Goal: Transaction & Acquisition: Purchase product/service

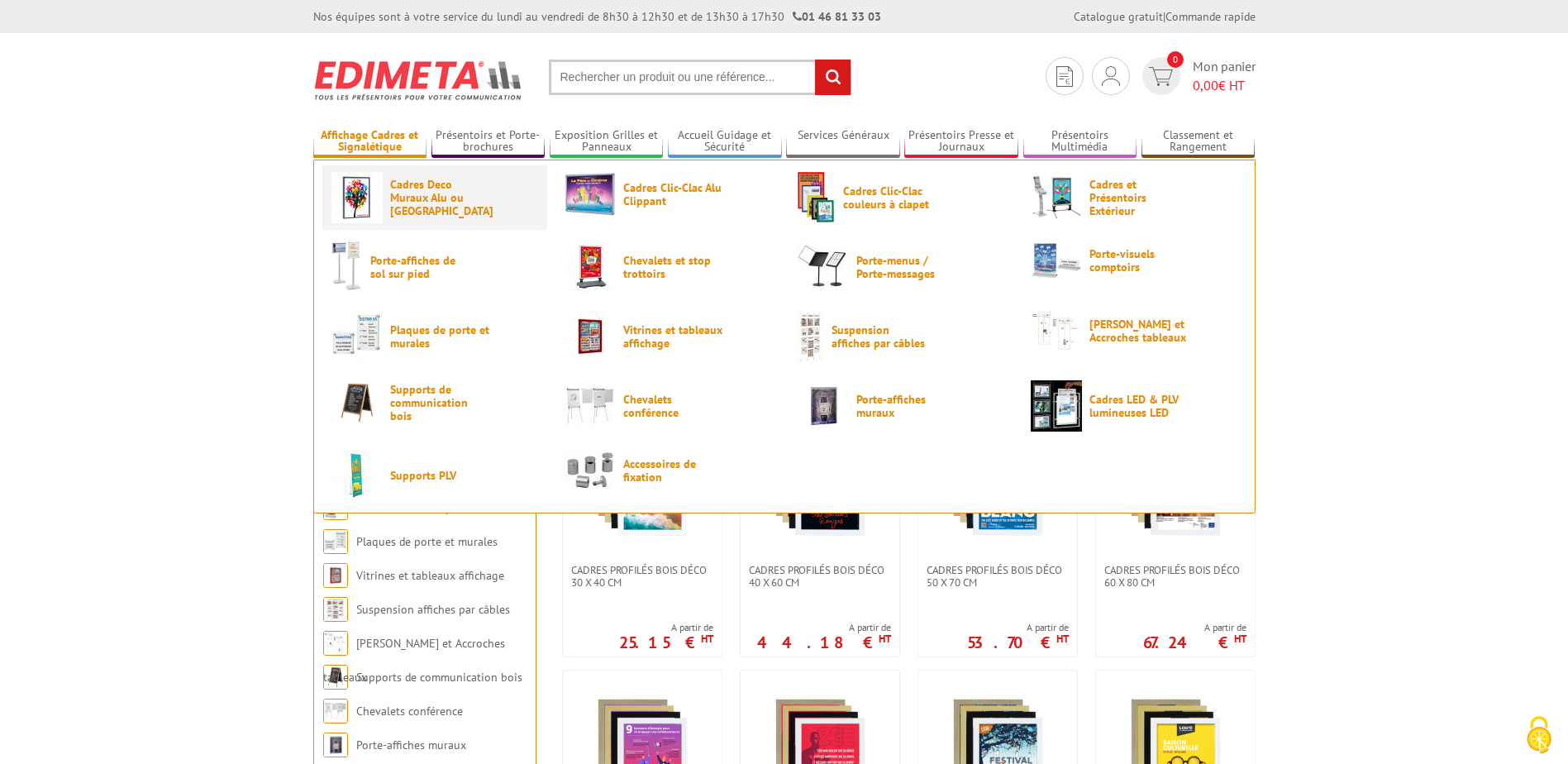
click at [408, 199] on span "Cadres Deco Muraux Alu ou [GEOGRAPHIC_DATA]" at bounding box center [440, 197] width 99 height 40
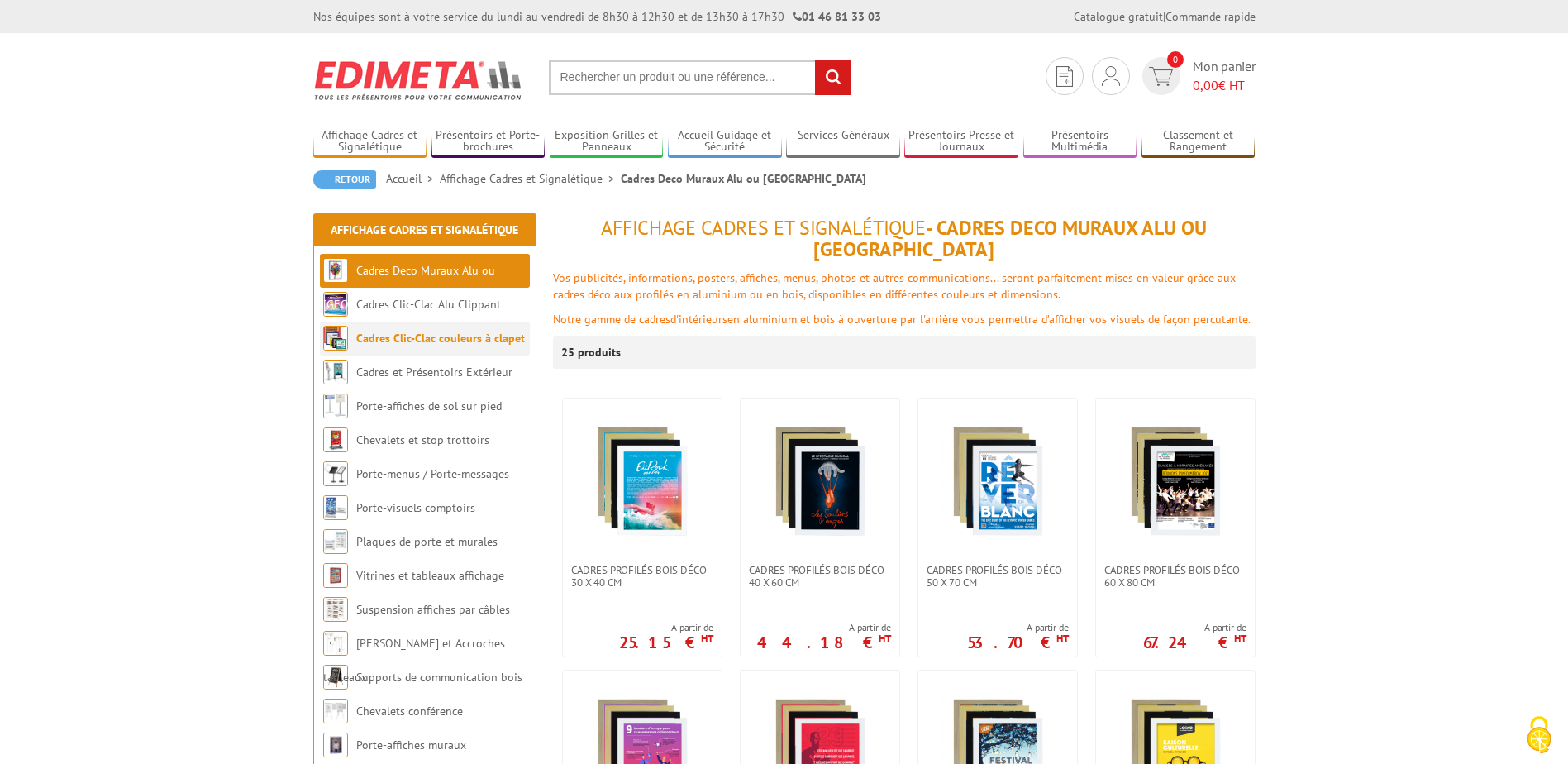
click at [474, 342] on link "Cadres Clic-Clac couleurs à clapet" at bounding box center [440, 338] width 168 height 15
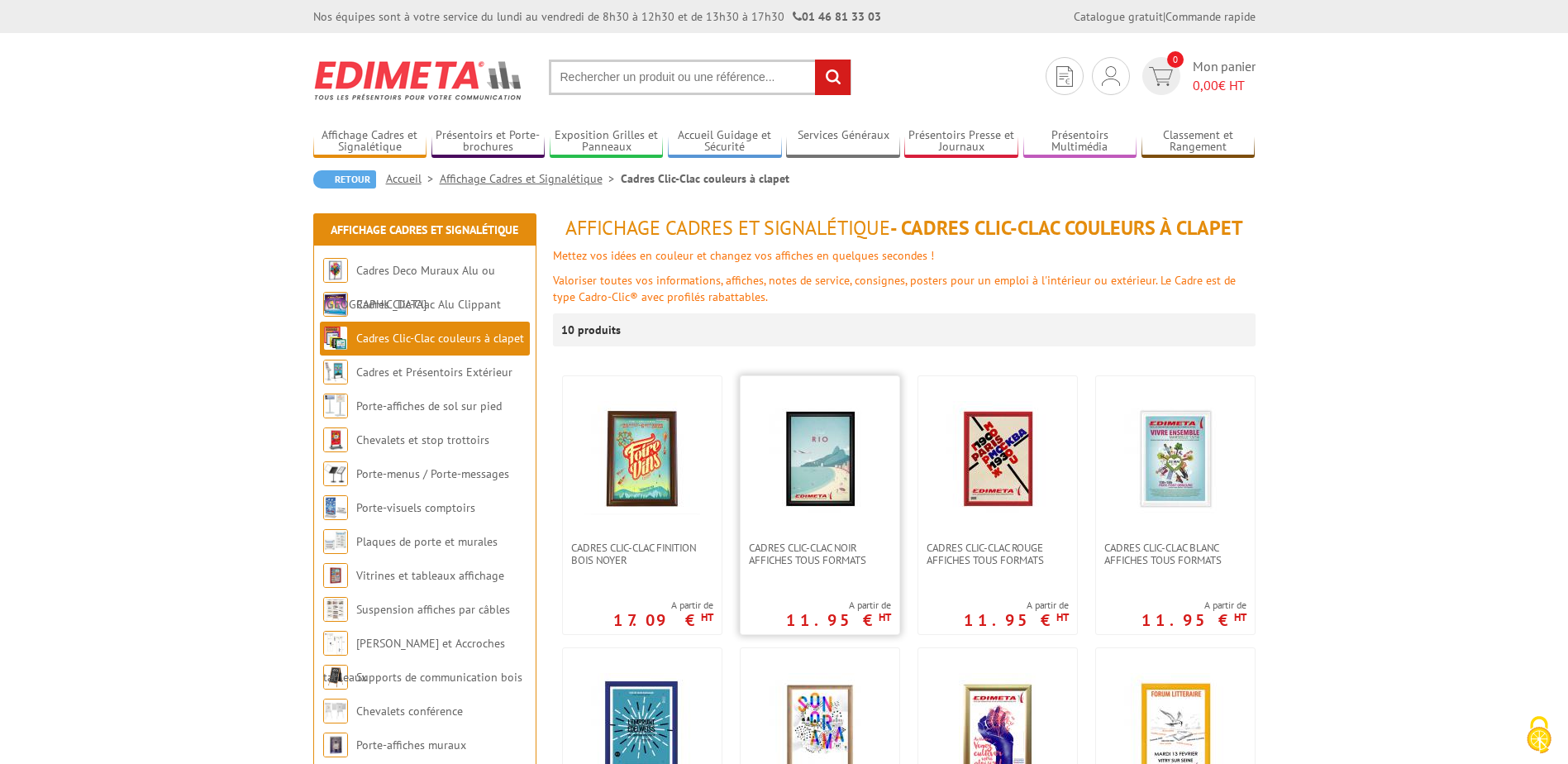
click at [823, 468] on img at bounding box center [820, 459] width 116 height 116
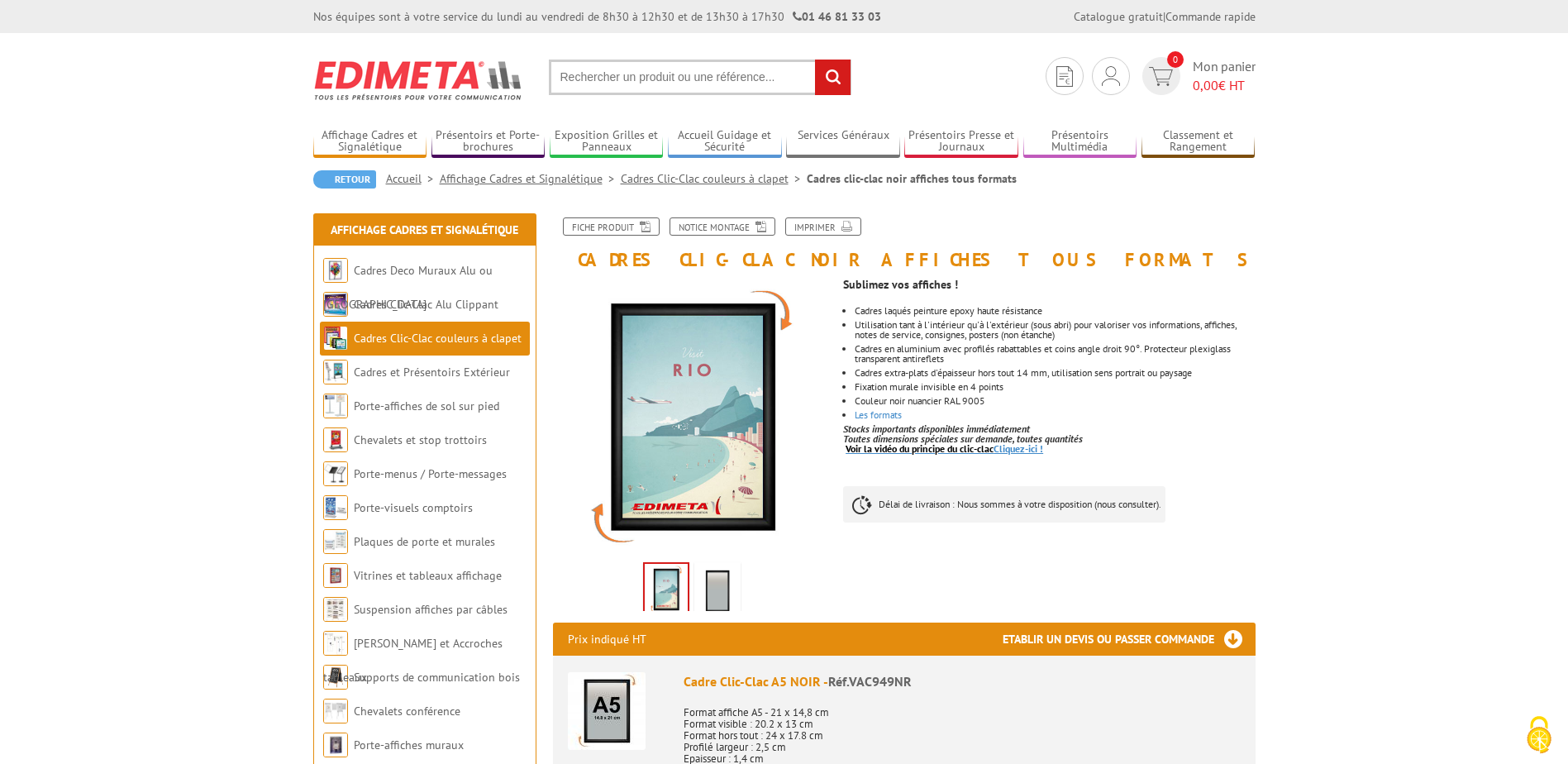
click at [1017, 449] on link "Voir la vidéo du principe du clic-clac Cliquez-ici !" at bounding box center [944, 448] width 198 height 13
click at [882, 416] on link "Les formats" at bounding box center [878, 414] width 47 height 13
click at [708, 594] on img at bounding box center [717, 591] width 40 height 51
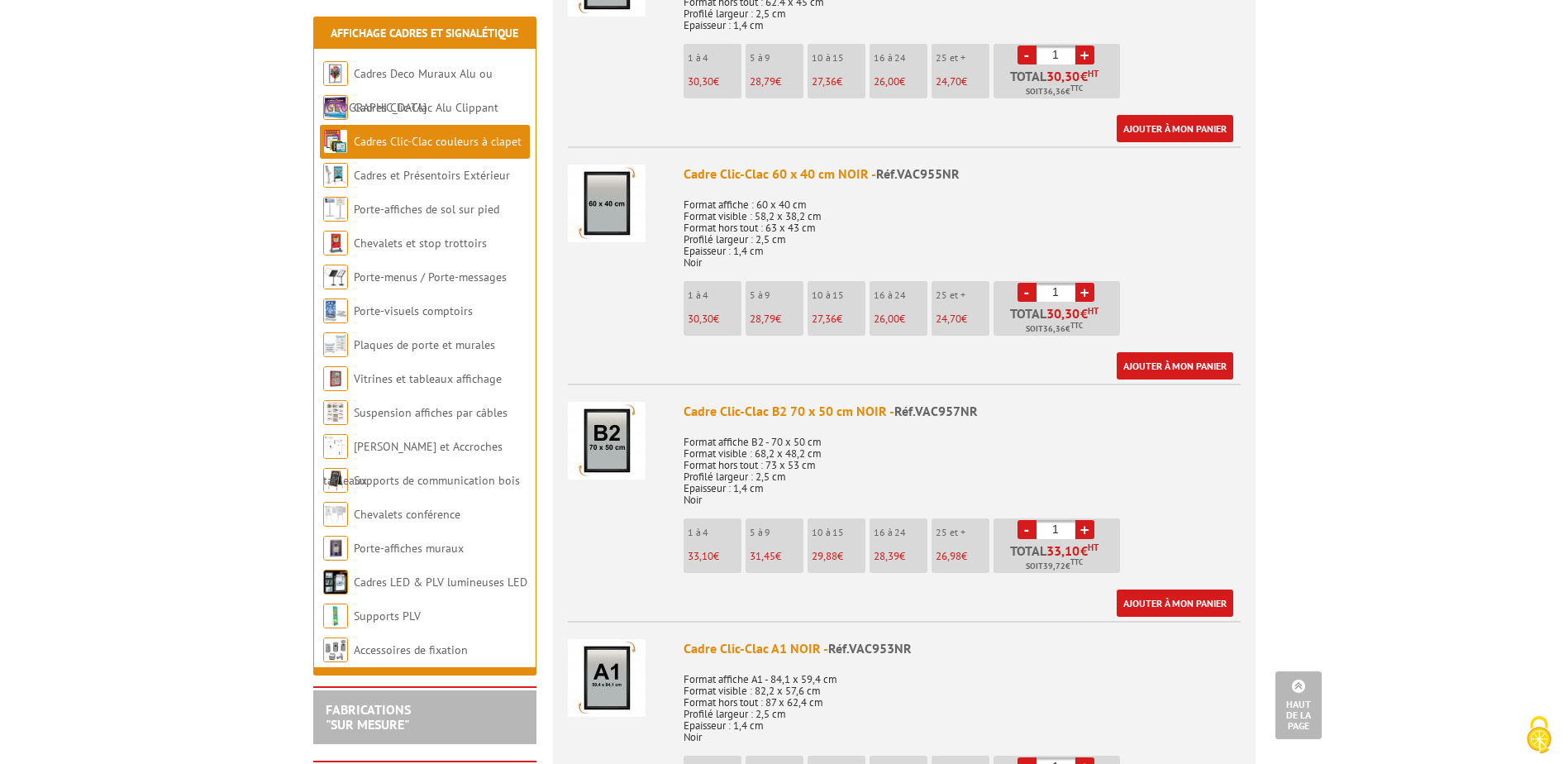
scroll to position [1405, 0]
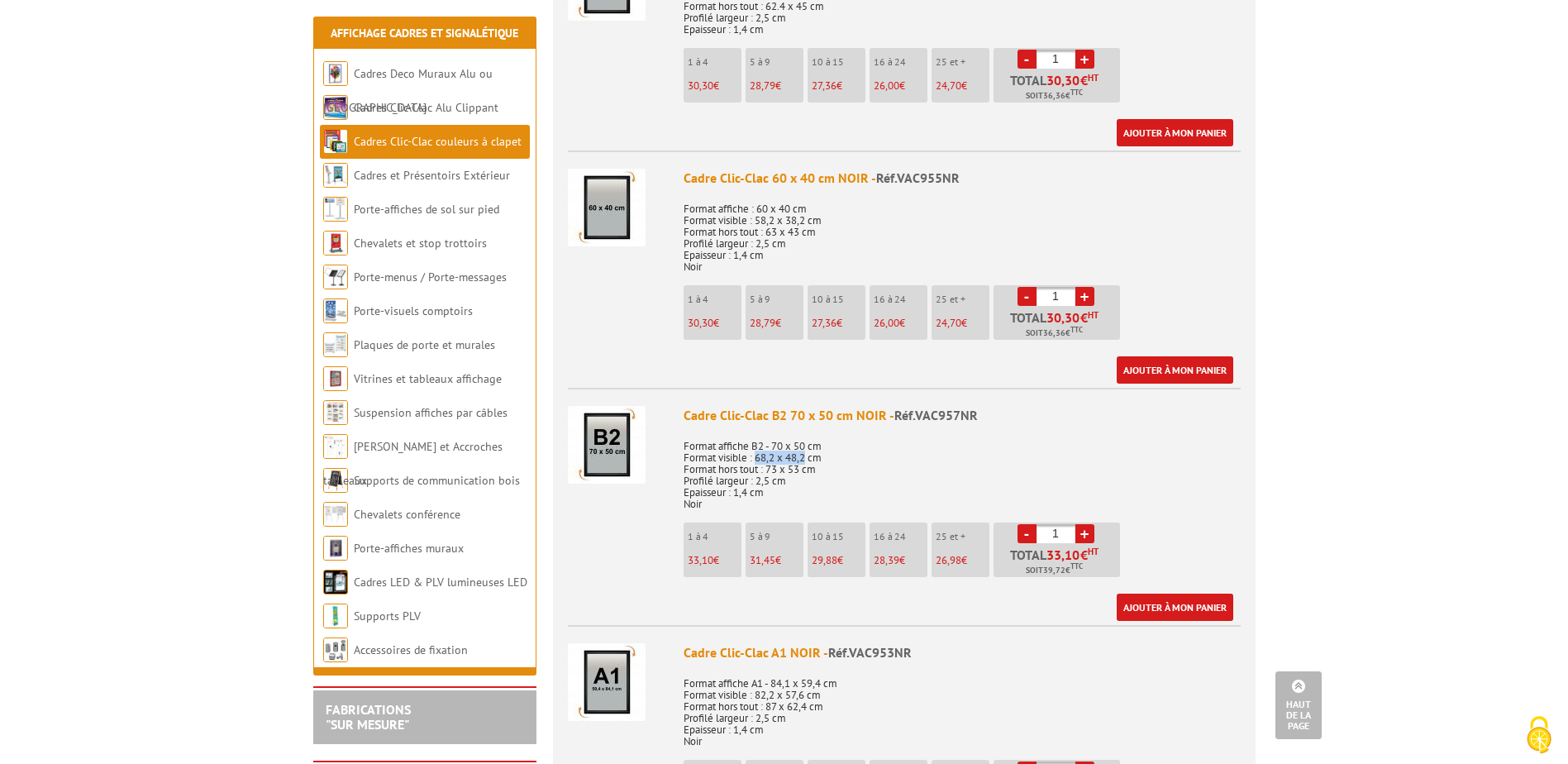
drag, startPoint x: 755, startPoint y: 458, endPoint x: 808, endPoint y: 456, distance: 53.0
click at [808, 456] on p "Format affiche B2 - 70 x 50 cm Format visible : 68,2 x 48,2 cm Format hors tout…" at bounding box center [962, 470] width 557 height 81
click at [1081, 528] on link "+" at bounding box center [1084, 533] width 19 height 19
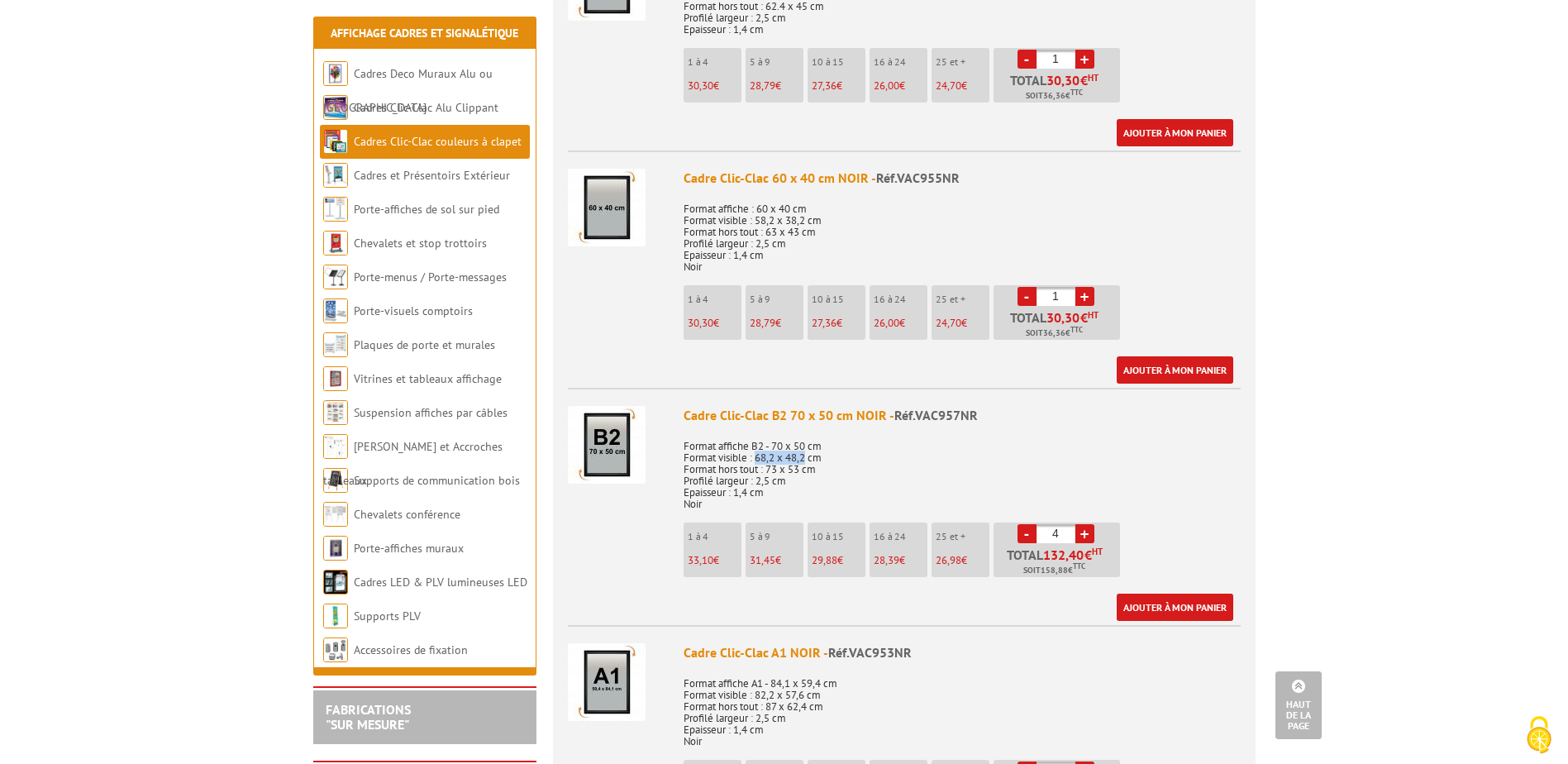
click at [1081, 528] on link "+" at bounding box center [1084, 533] width 19 height 19
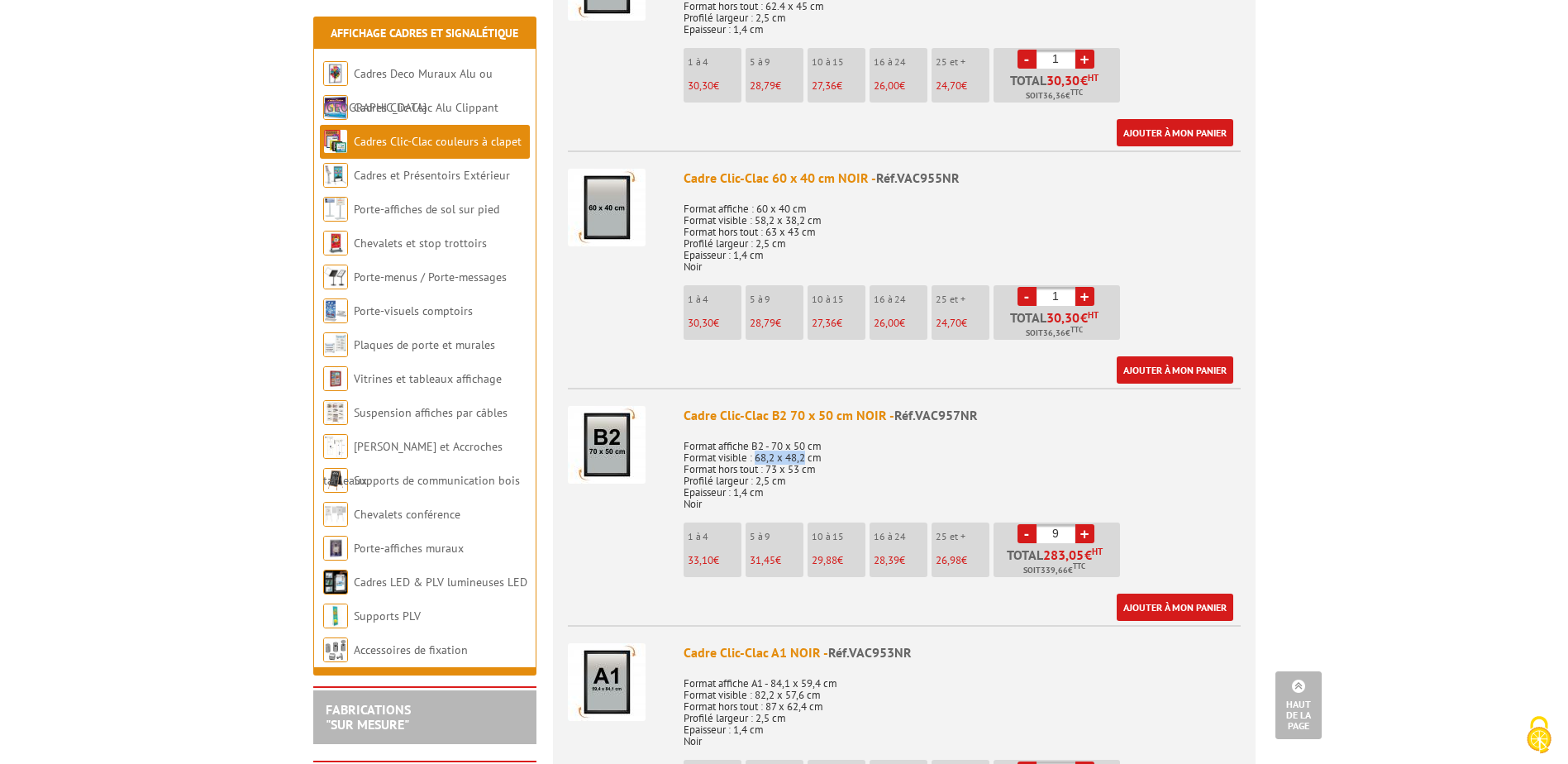
click at [1081, 528] on link "+" at bounding box center [1084, 533] width 19 height 19
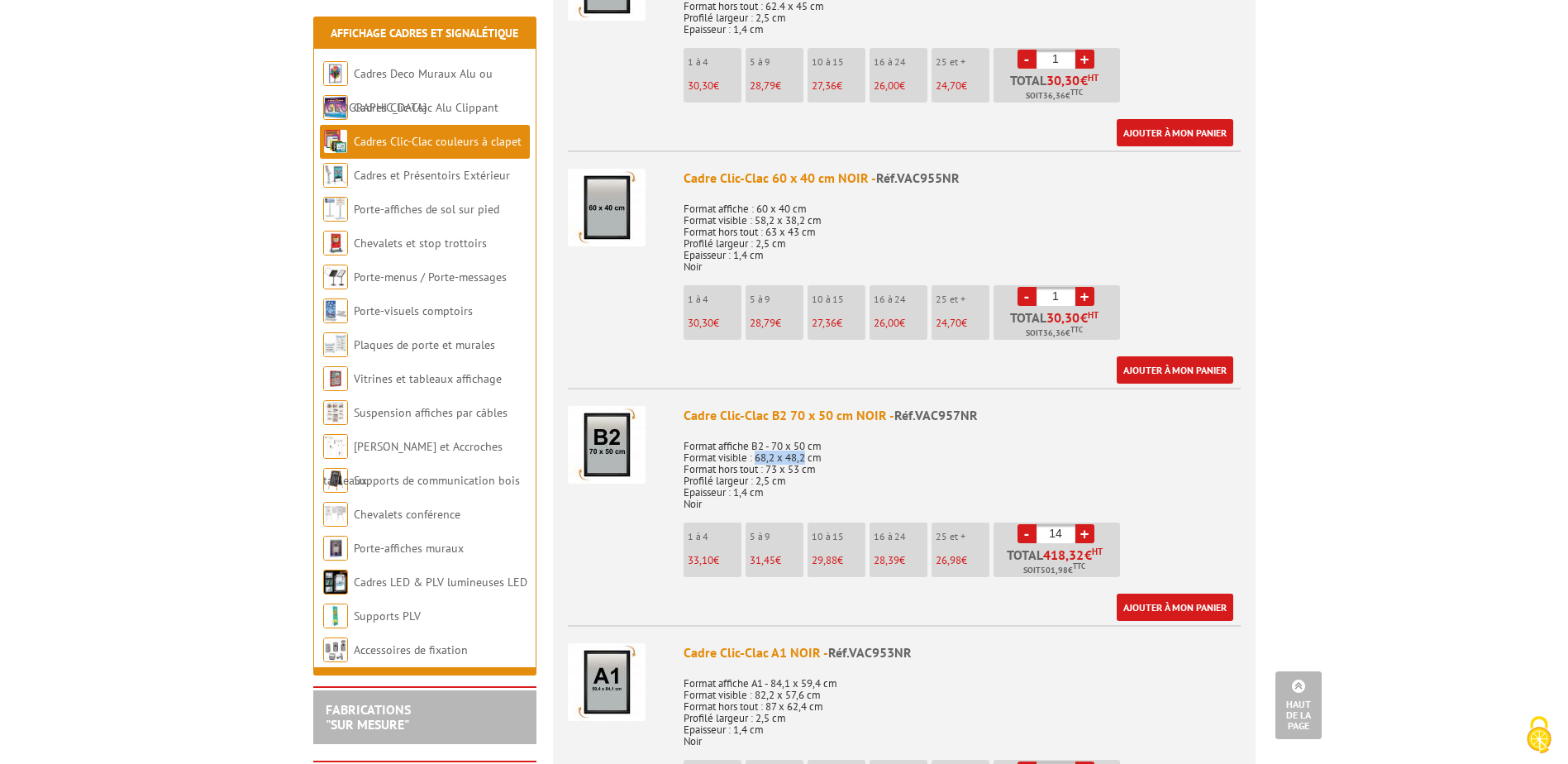
click at [1081, 528] on link "+" at bounding box center [1084, 533] width 19 height 19
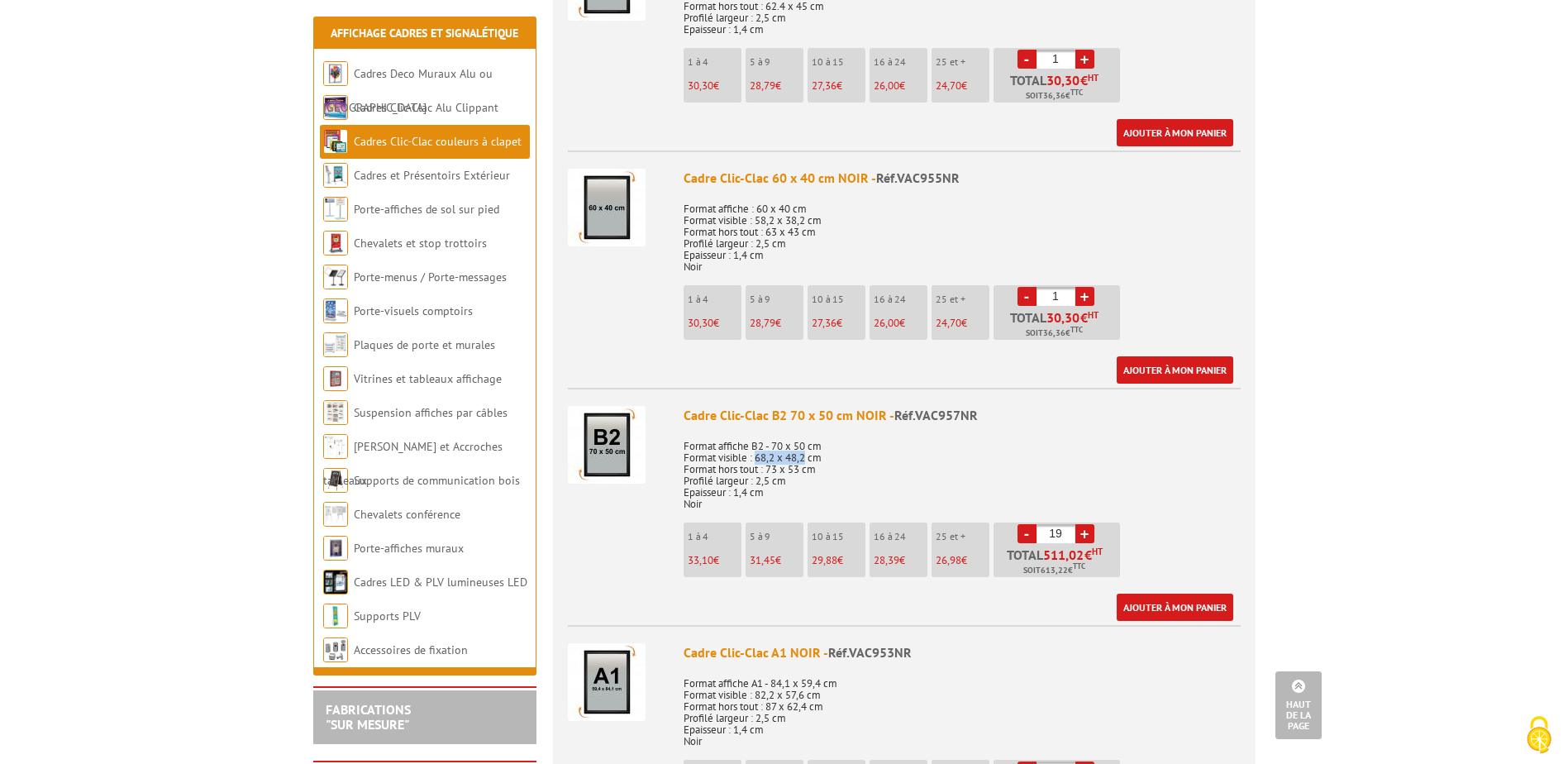
click at [1081, 528] on link "+" at bounding box center [1084, 533] width 19 height 19
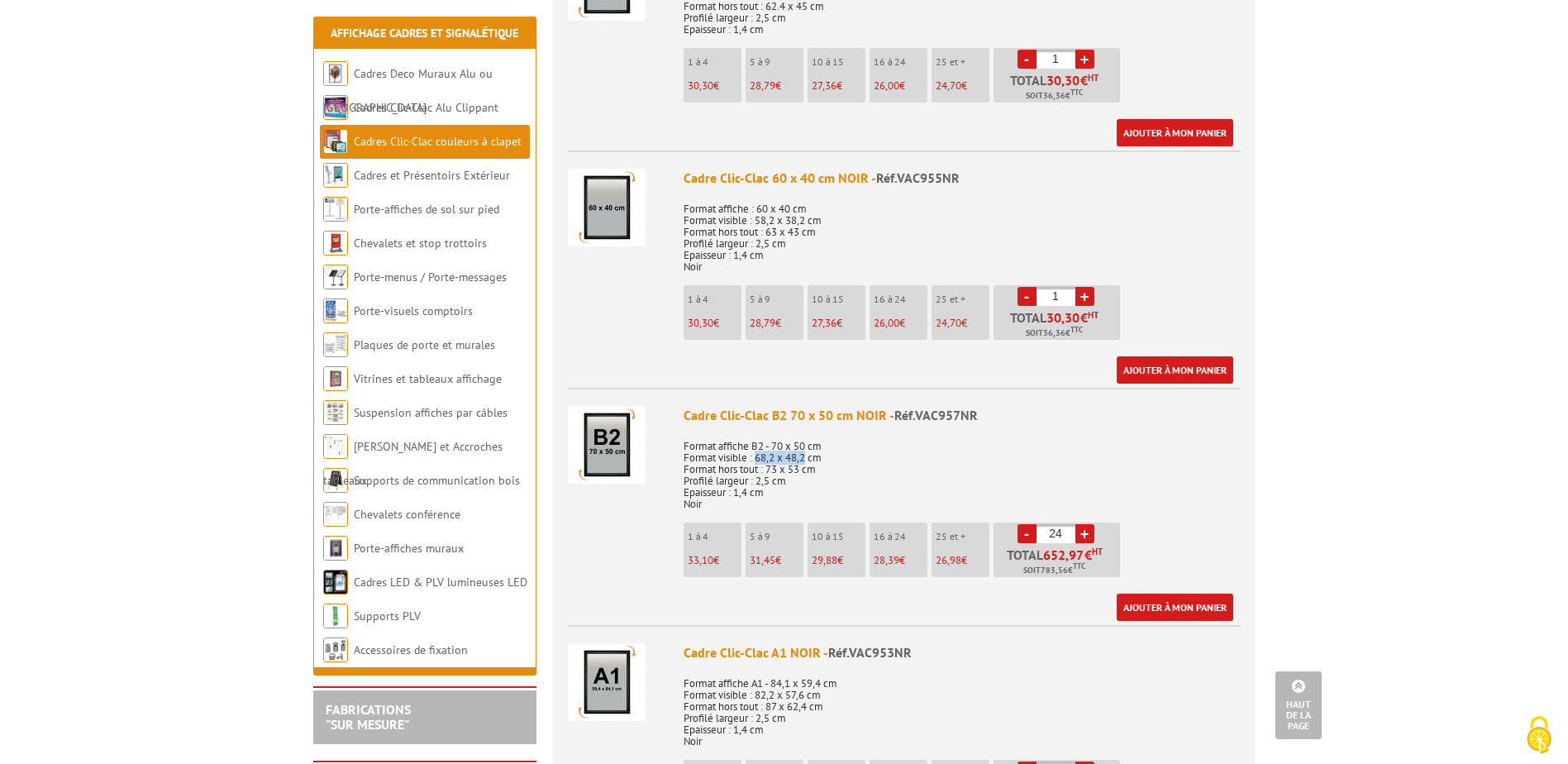
click at [1081, 528] on link "+" at bounding box center [1084, 533] width 19 height 19
click at [1027, 532] on link "-" at bounding box center [1026, 533] width 19 height 19
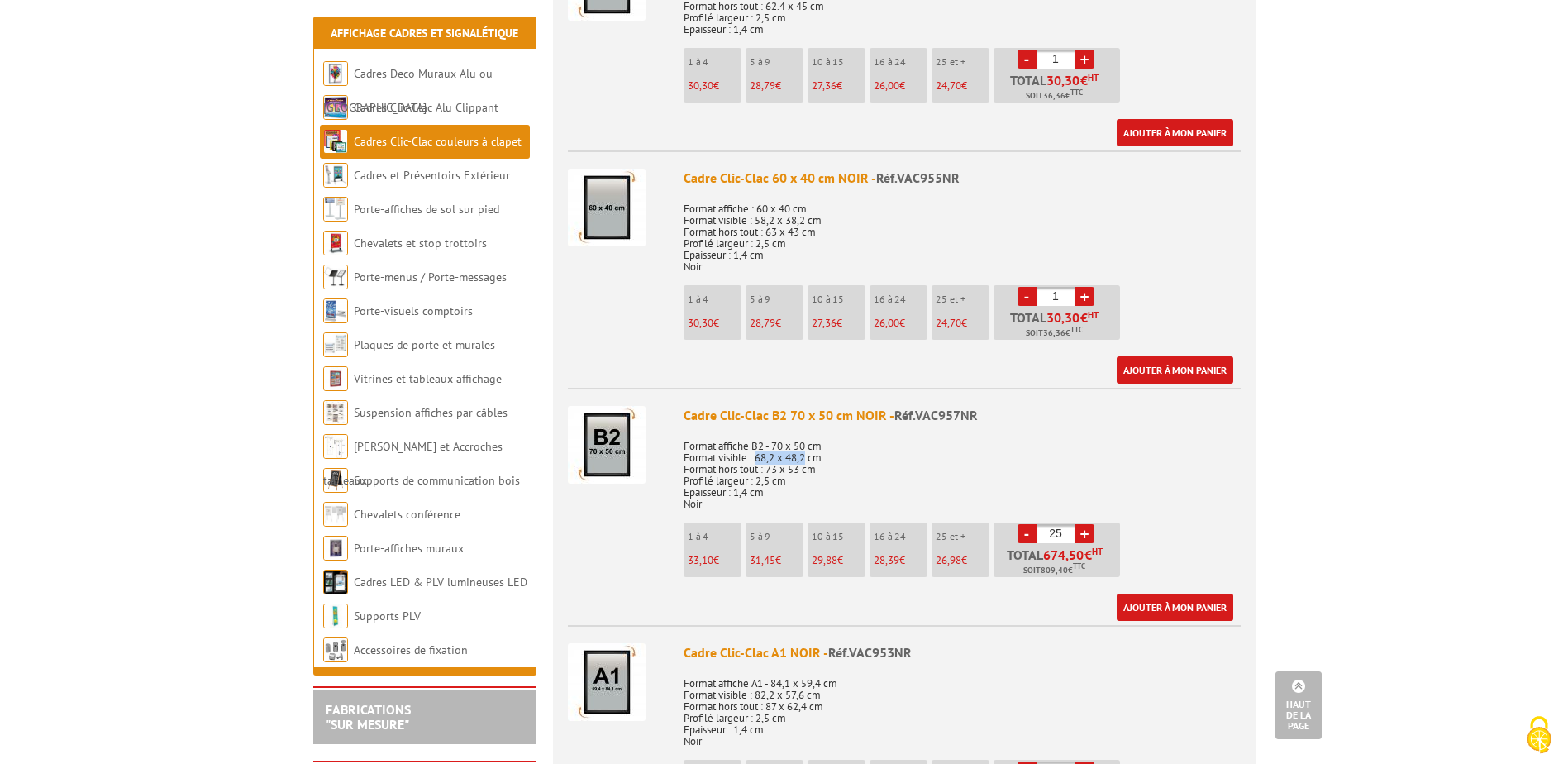
drag, startPoint x: 1027, startPoint y: 532, endPoint x: 1079, endPoint y: 531, distance: 52.0
click at [1079, 531] on link "+" at bounding box center [1084, 533] width 19 height 19
type input "26"
click at [1185, 470] on p "Format affiche B2 - 70 x 50 cm Format visible : 68,2 x 48,2 cm Format hors tout…" at bounding box center [962, 470] width 557 height 81
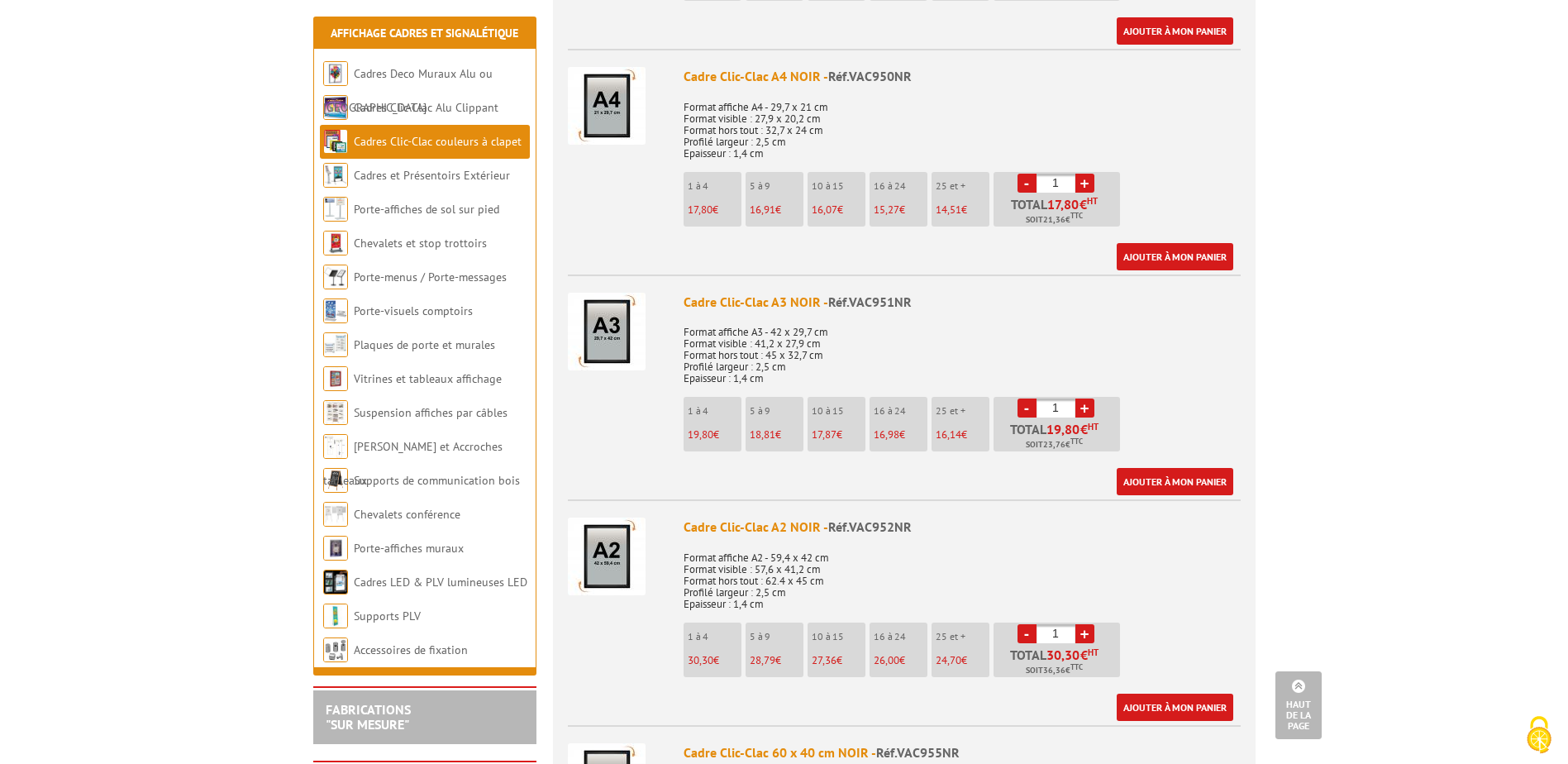
scroll to position [827, 0]
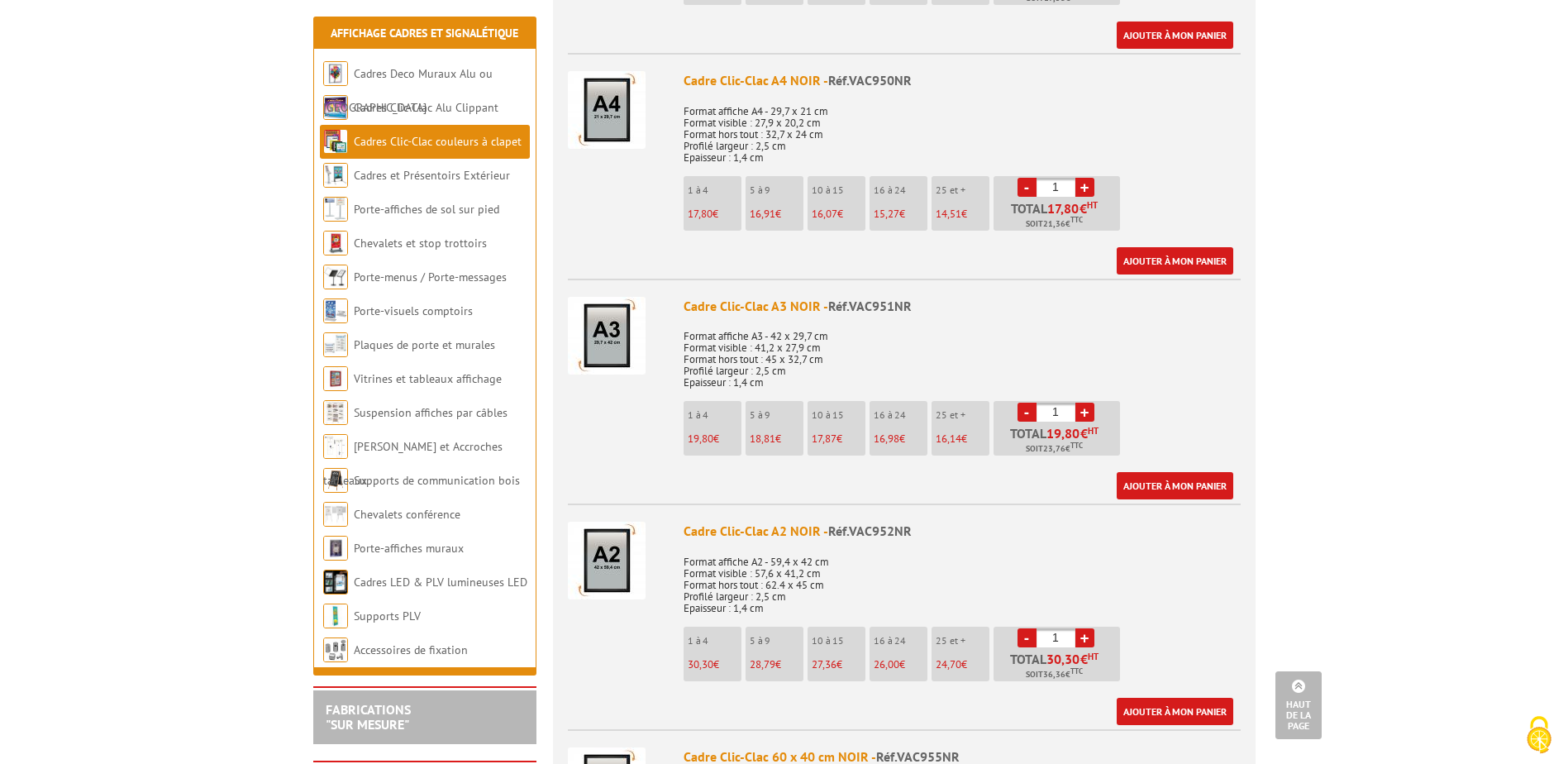
click at [1083, 411] on link "+" at bounding box center [1084, 411] width 19 height 19
click at [1083, 411] on link "+" at bounding box center [1084, 411] width 19 height 19
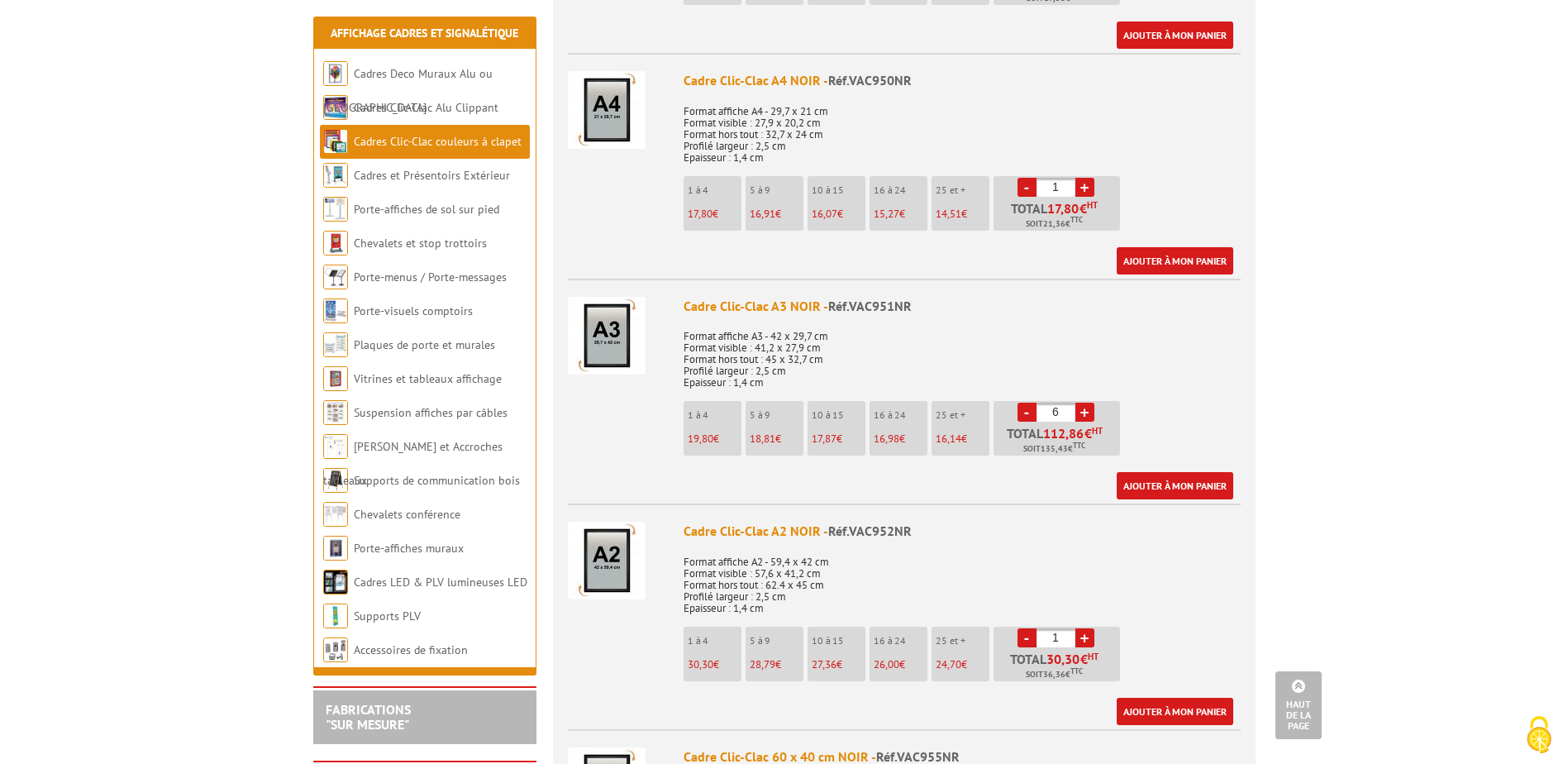
click at [1083, 411] on link "+" at bounding box center [1084, 411] width 19 height 19
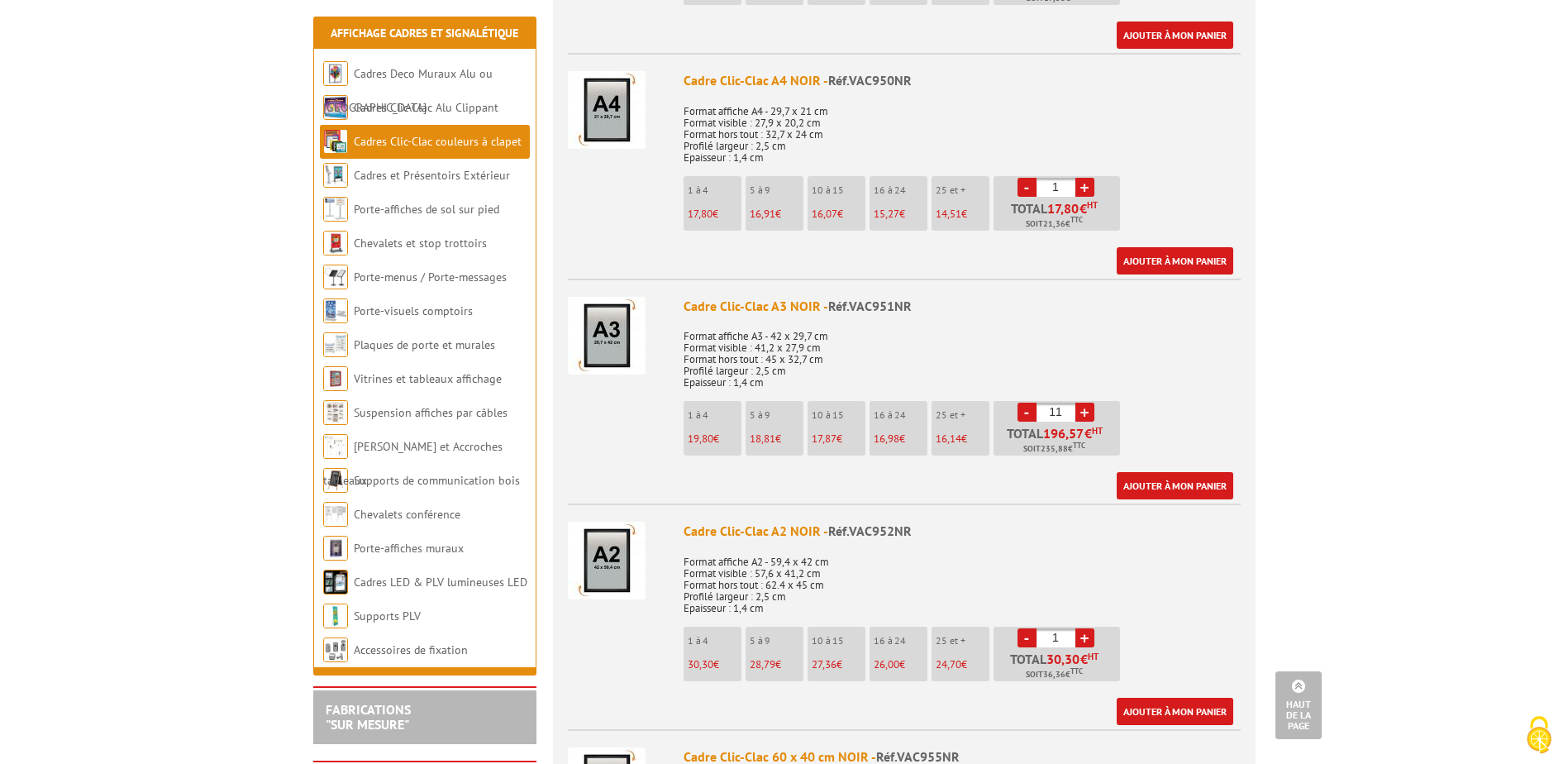
click at [1083, 411] on link "+" at bounding box center [1084, 411] width 19 height 19
click at [1083, 408] on link "+" at bounding box center [1084, 411] width 19 height 19
type input "14"
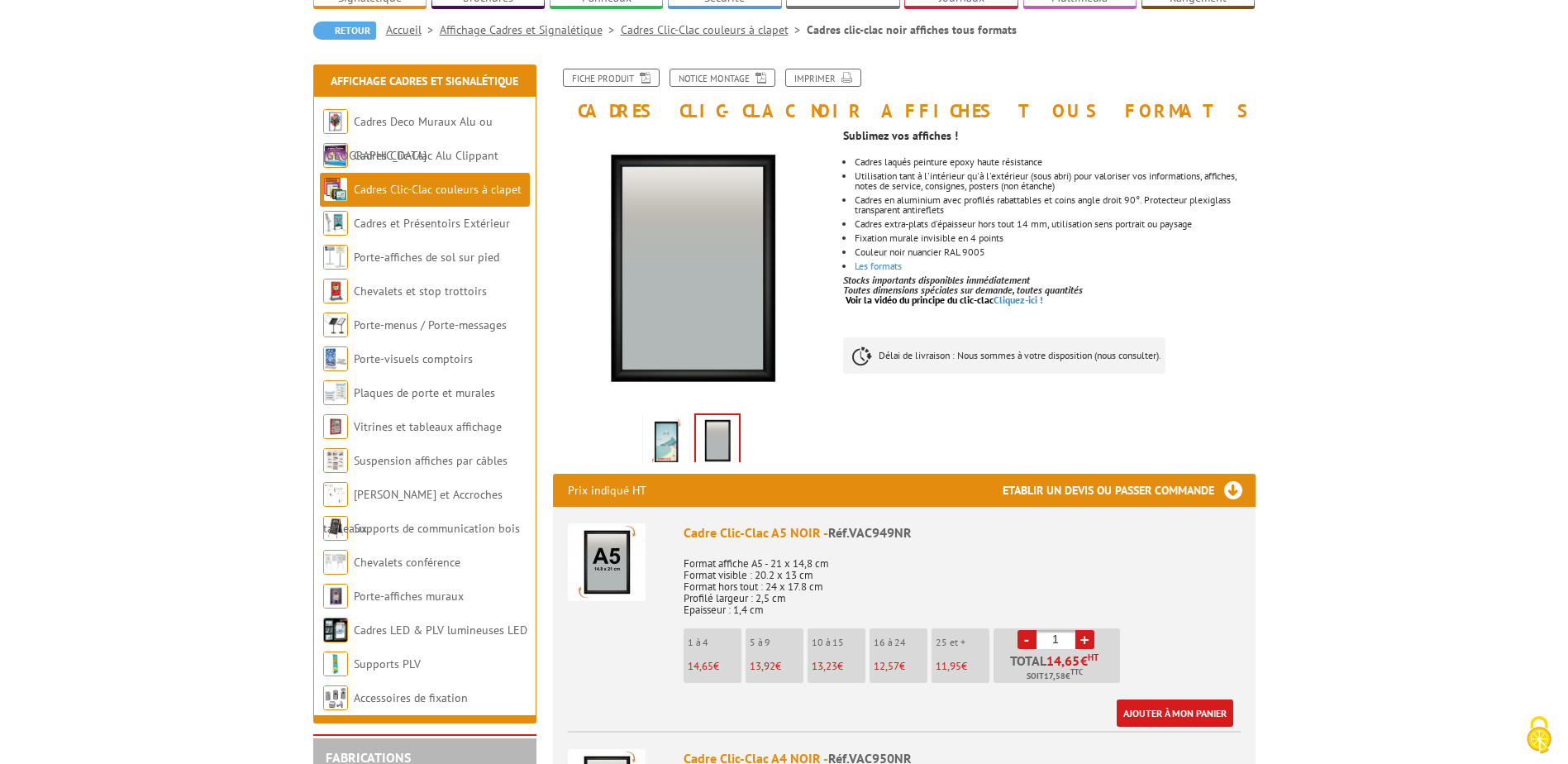
scroll to position [0, 0]
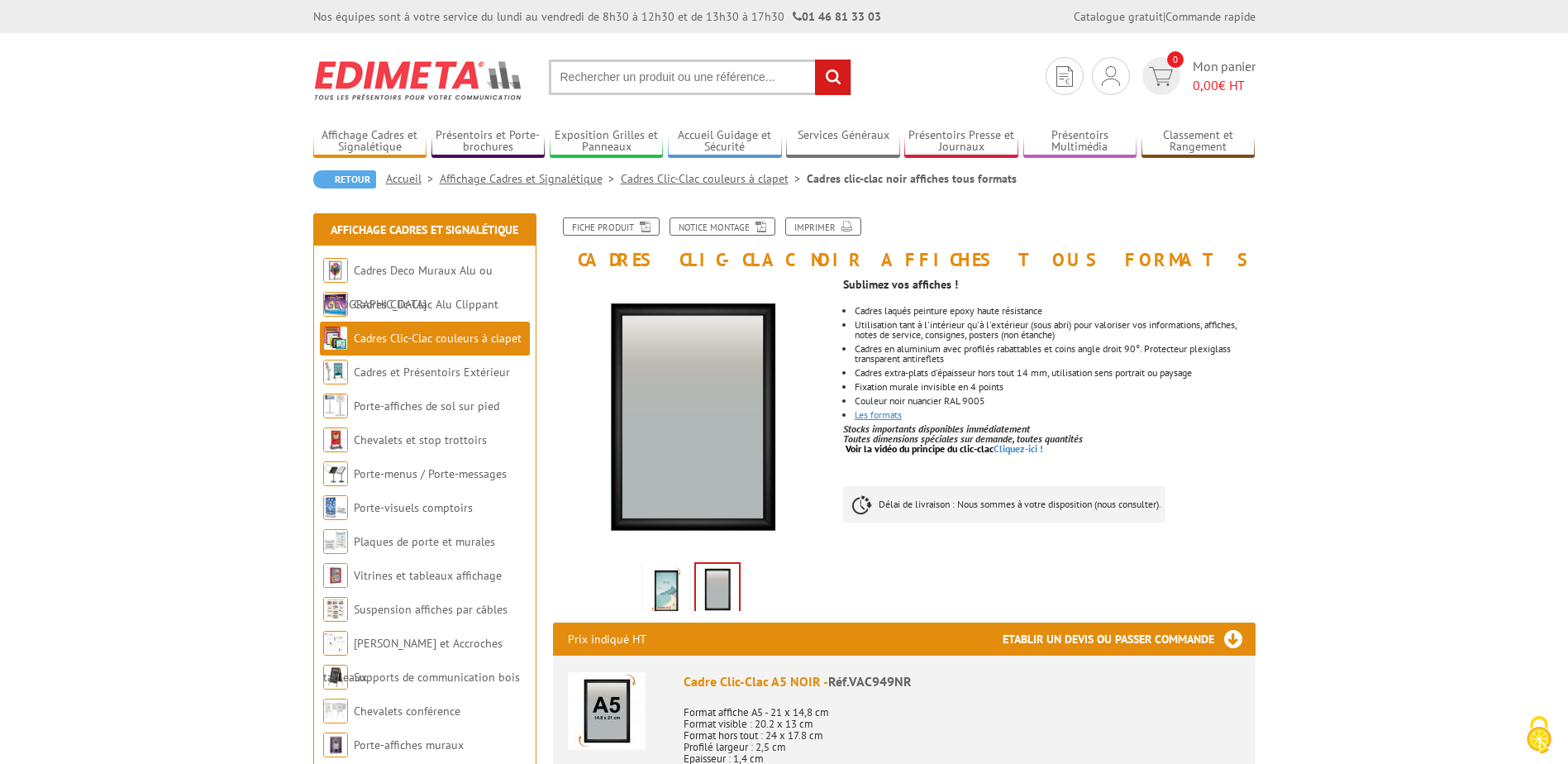
click at [886, 417] on link "Les formats" at bounding box center [878, 414] width 47 height 13
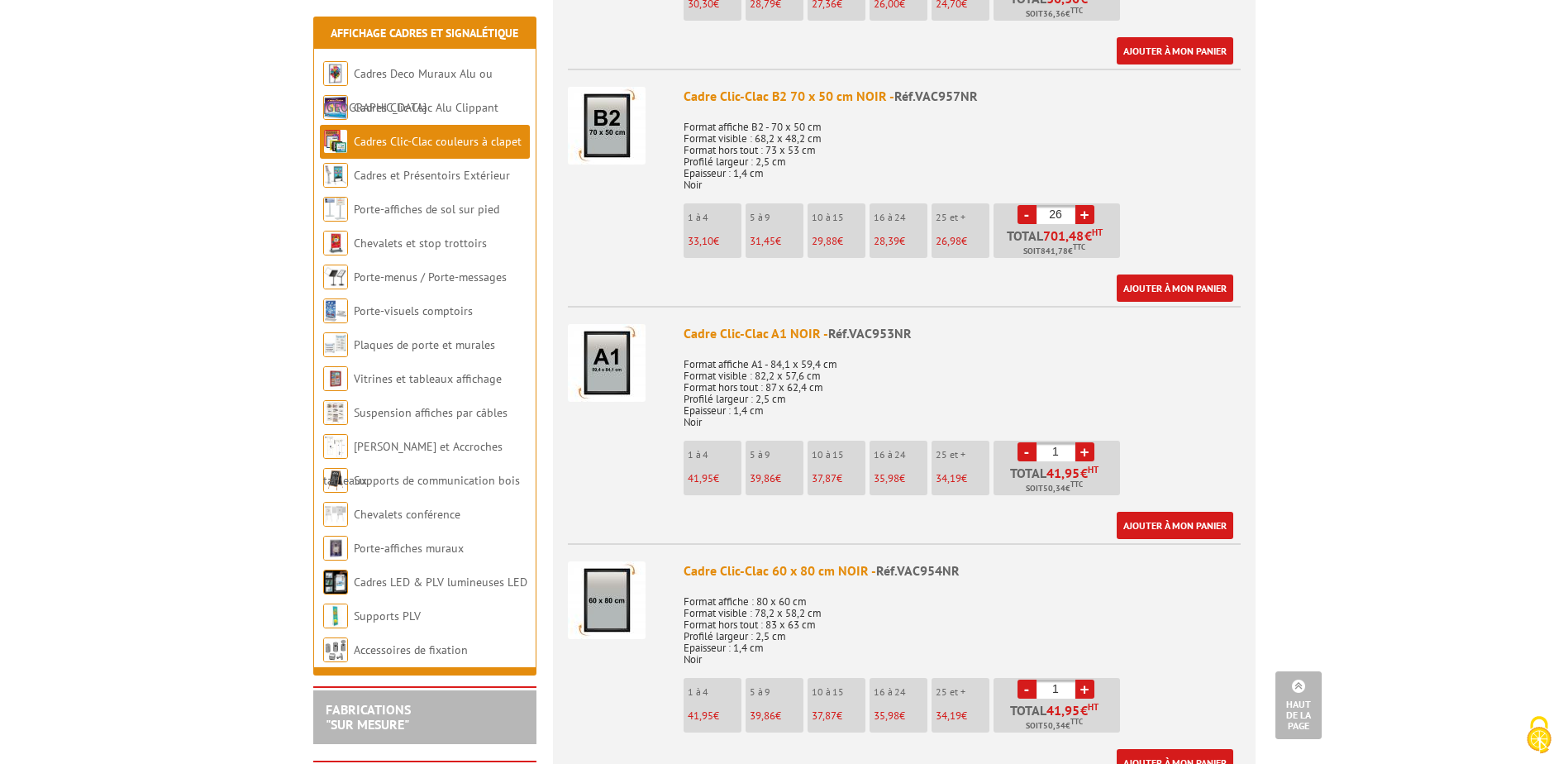
scroll to position [1736, 0]
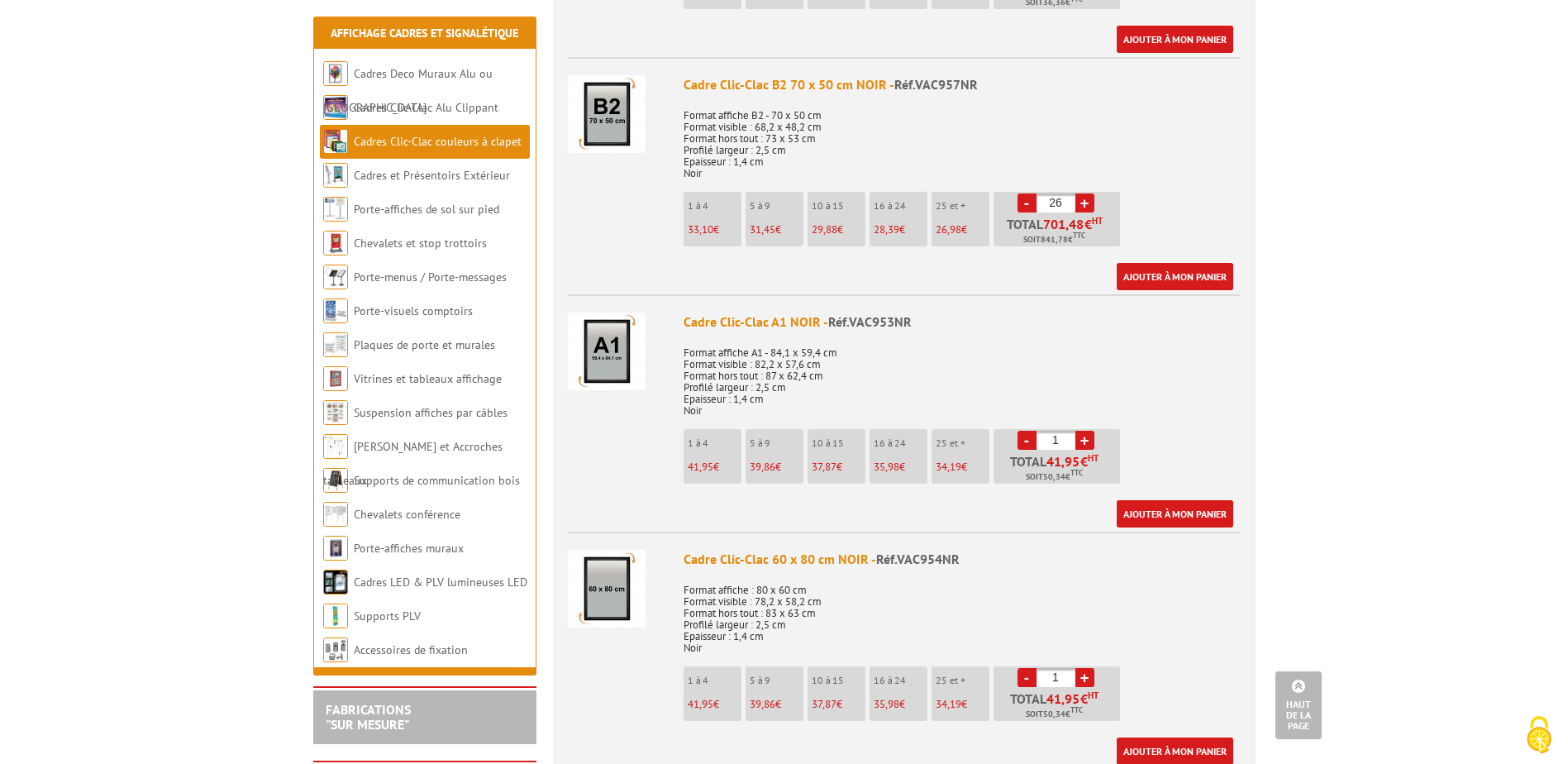
click at [1083, 673] on link "+" at bounding box center [1084, 677] width 19 height 19
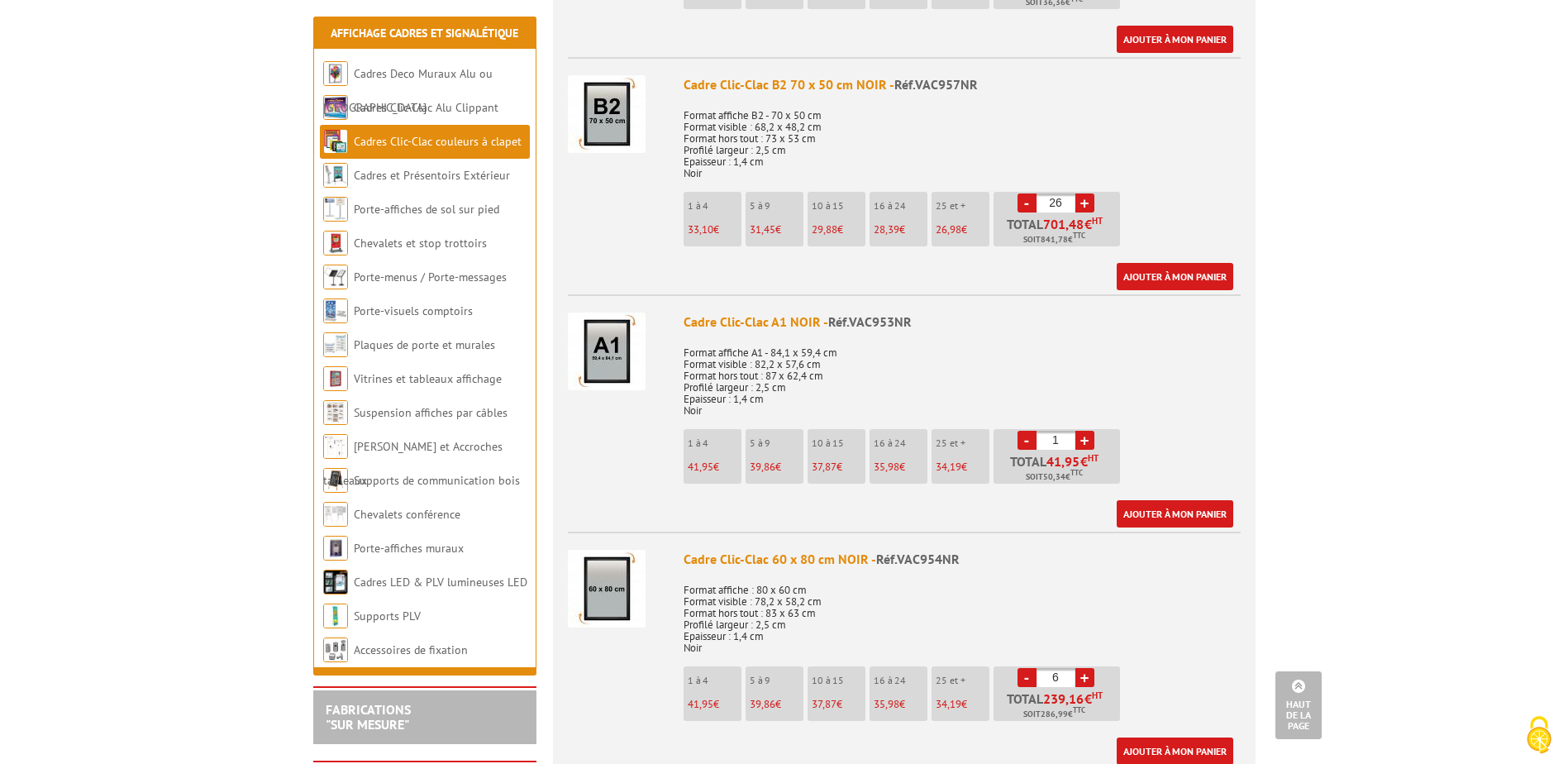
click at [1083, 673] on link "+" at bounding box center [1084, 677] width 19 height 19
type input "8"
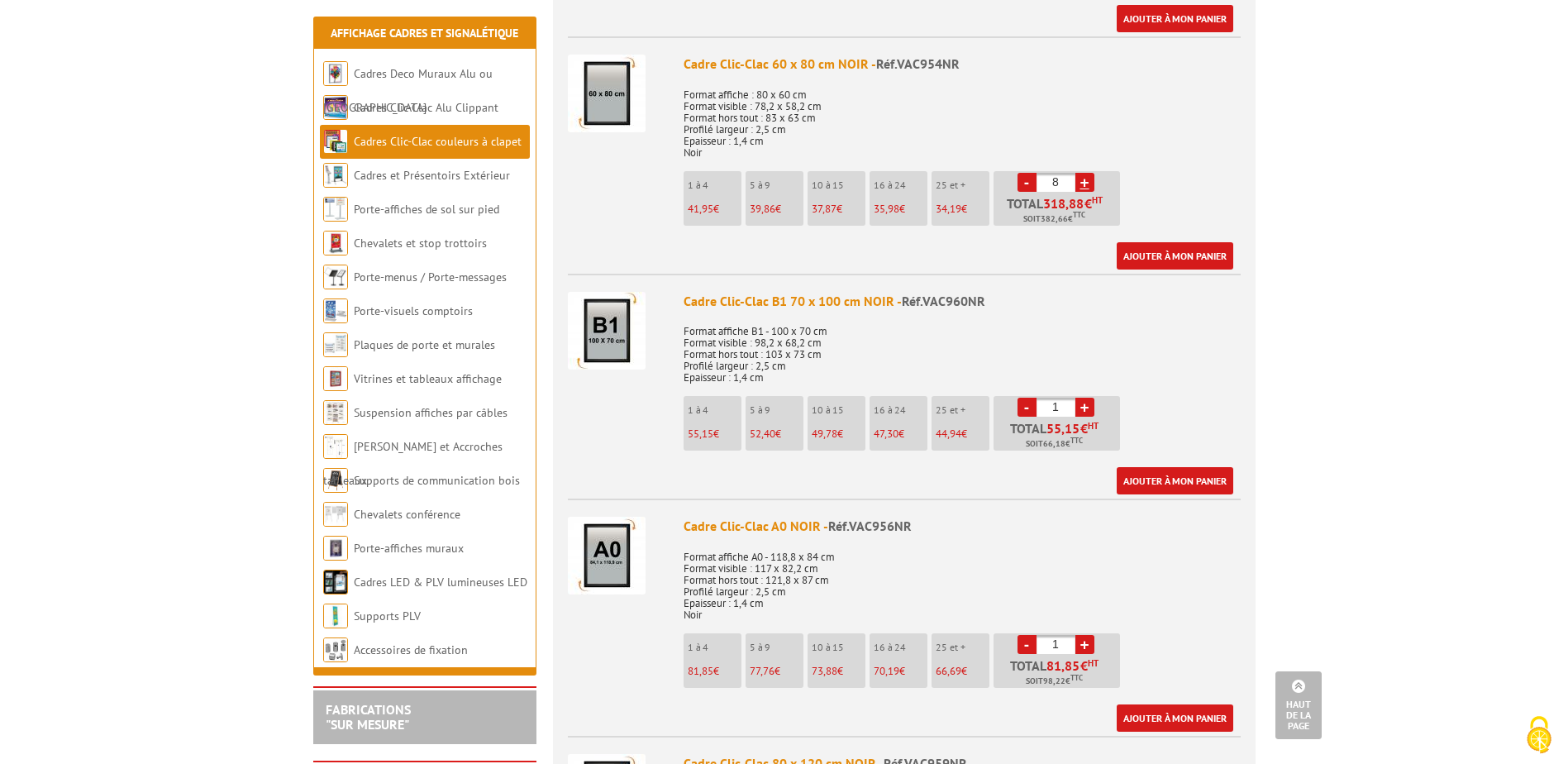
scroll to position [2232, 0]
